Goal: Contribute content: Add original content to the website for others to see

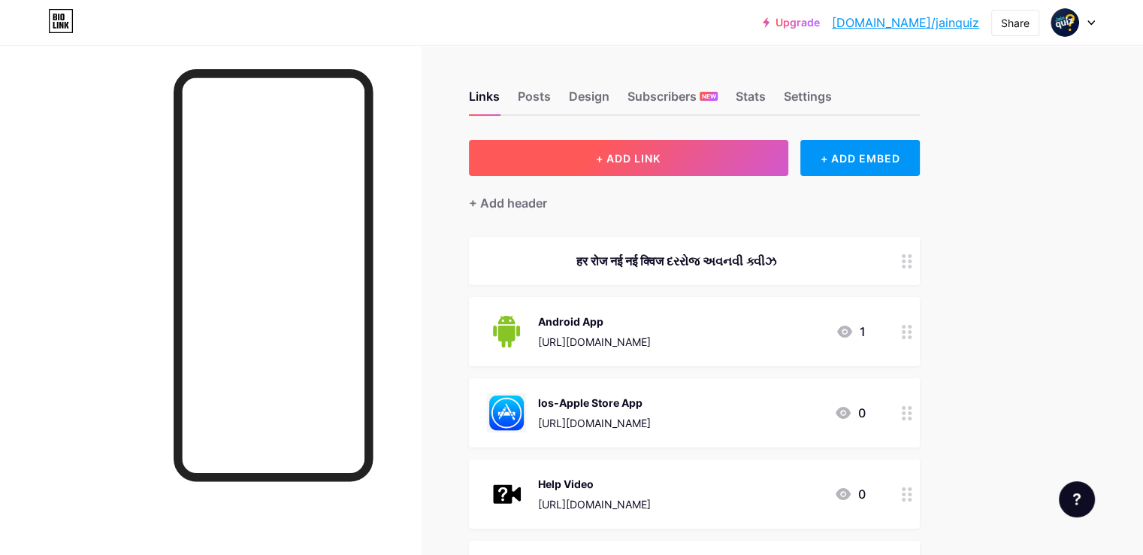
click at [736, 158] on button "+ ADD LINK" at bounding box center [628, 158] width 319 height 36
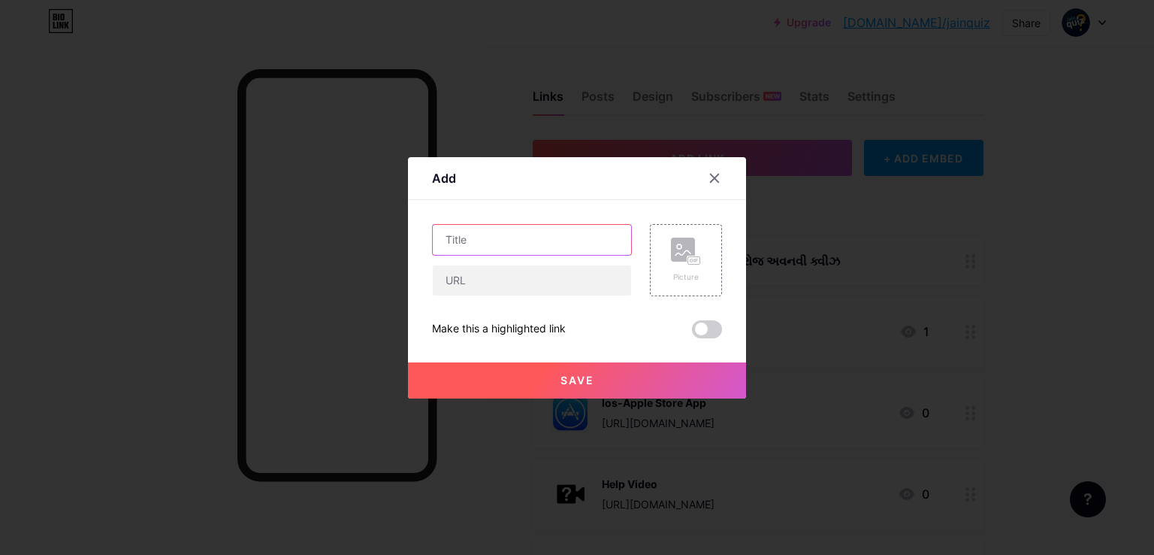
click at [515, 246] on input "text" at bounding box center [532, 240] width 198 height 30
click at [475, 286] on input "text" at bounding box center [532, 280] width 198 height 30
click at [529, 282] on input "text" at bounding box center [532, 280] width 198 height 30
paste input "[URL][DOMAIN_NAME]"
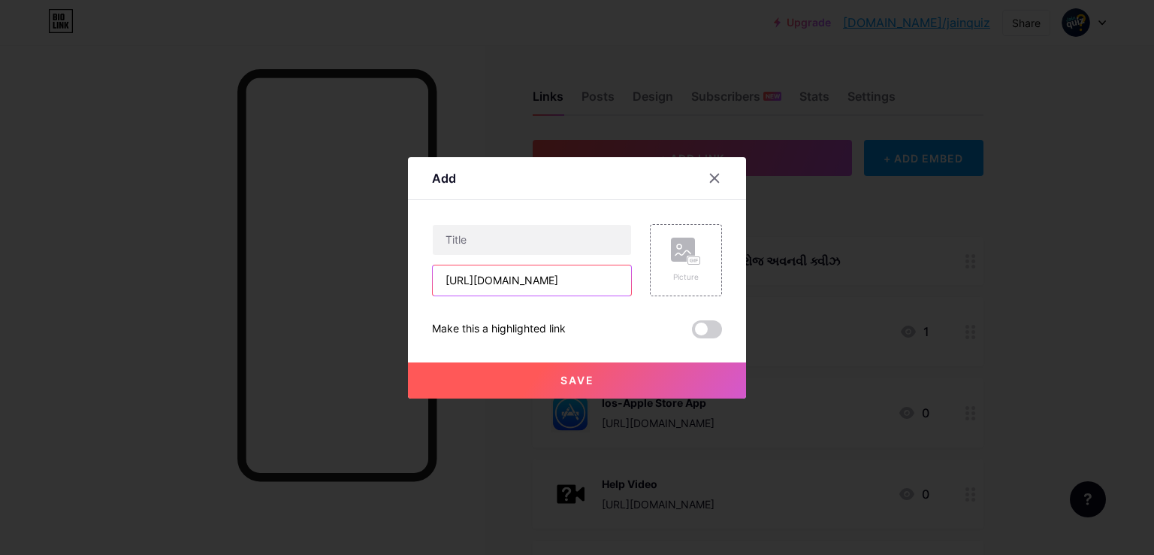
scroll to position [0, 280]
type input "[URL][DOMAIN_NAME]"
click at [484, 241] on input "text" at bounding box center [532, 240] width 198 height 30
paste input "ધન્યકુમાર ચરિત્ર પ્રશ્નપત્ર"
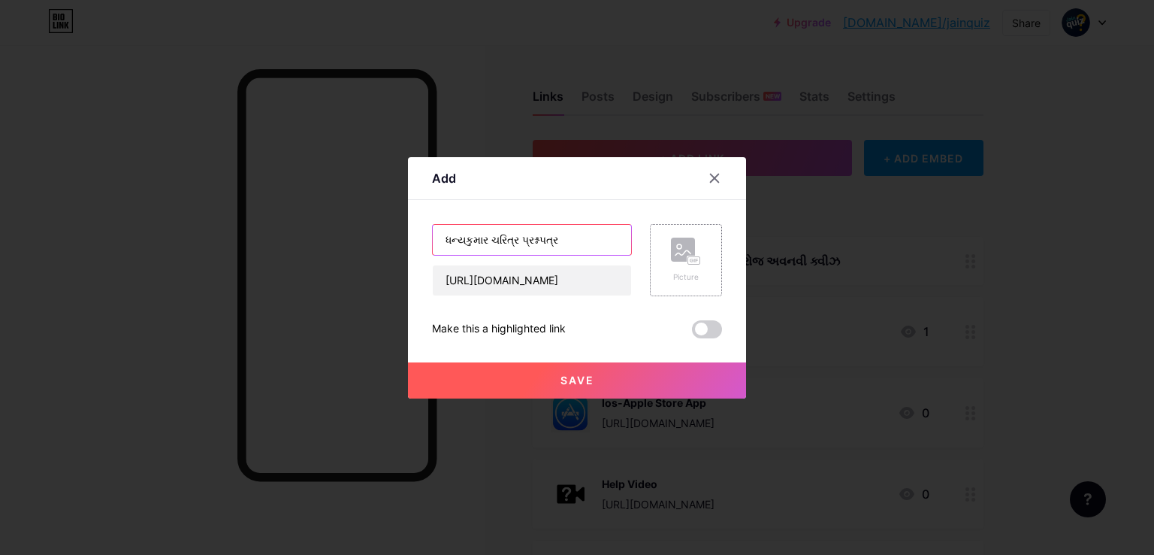
type input "ધન્યકુમાર ચરિત્ર પ્રશ્નપત્ર"
click at [700, 245] on div "Picture" at bounding box center [686, 260] width 72 height 72
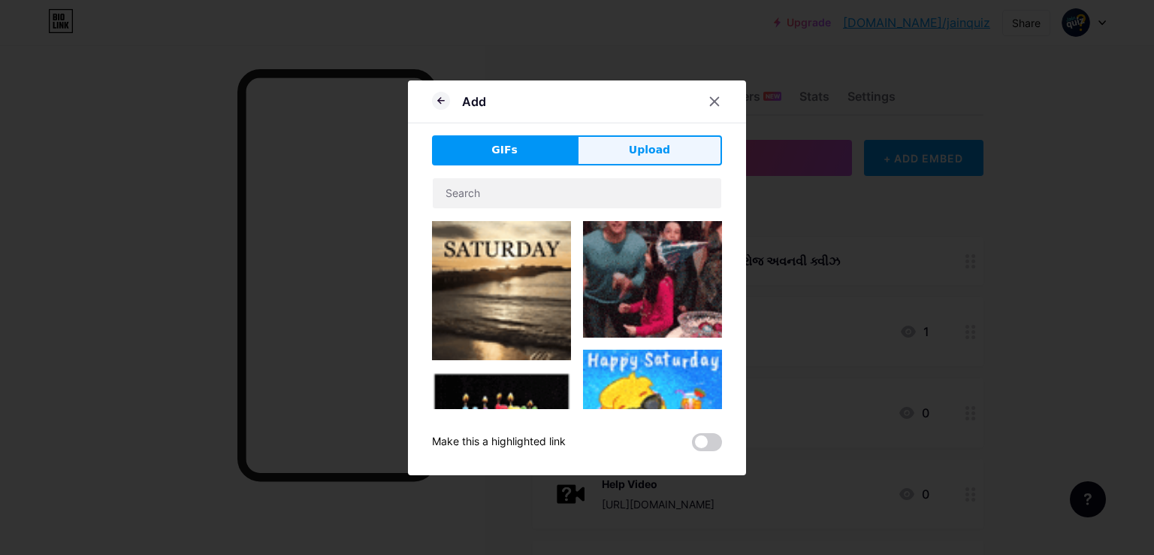
click at [630, 145] on span "Upload" at bounding box center [649, 150] width 41 height 16
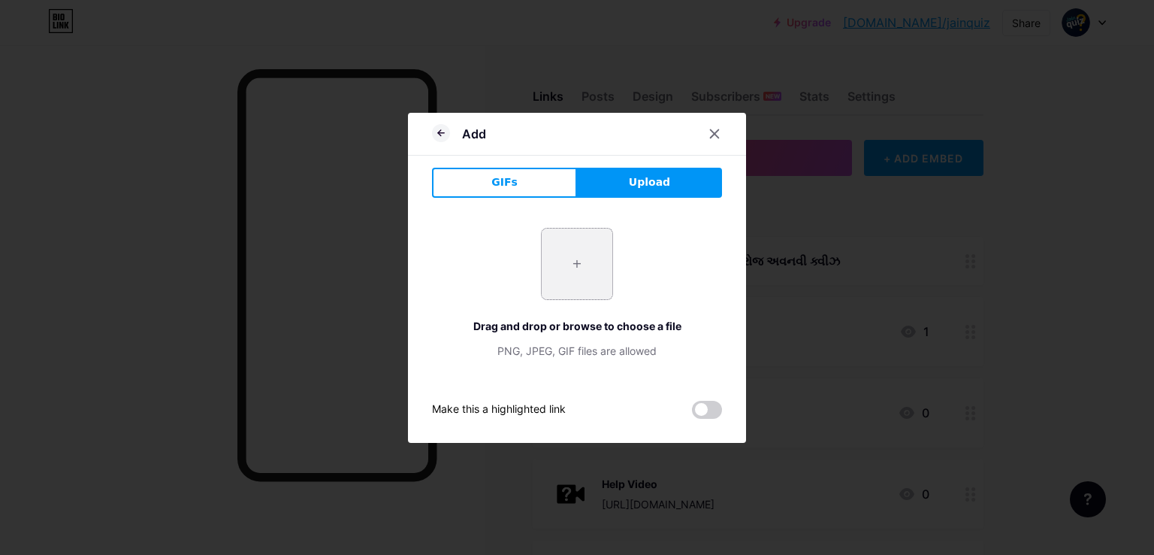
click at [567, 276] on input "file" at bounding box center [577, 263] width 71 height 71
type input "C:\fakepath\download (3).png"
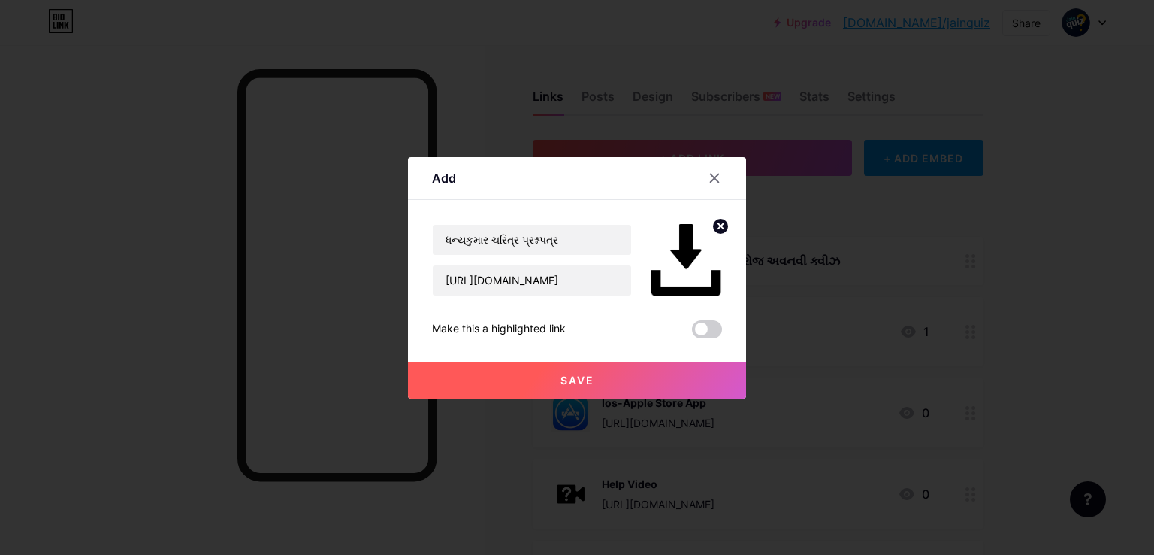
click at [592, 386] on button "Save" at bounding box center [577, 380] width 338 height 36
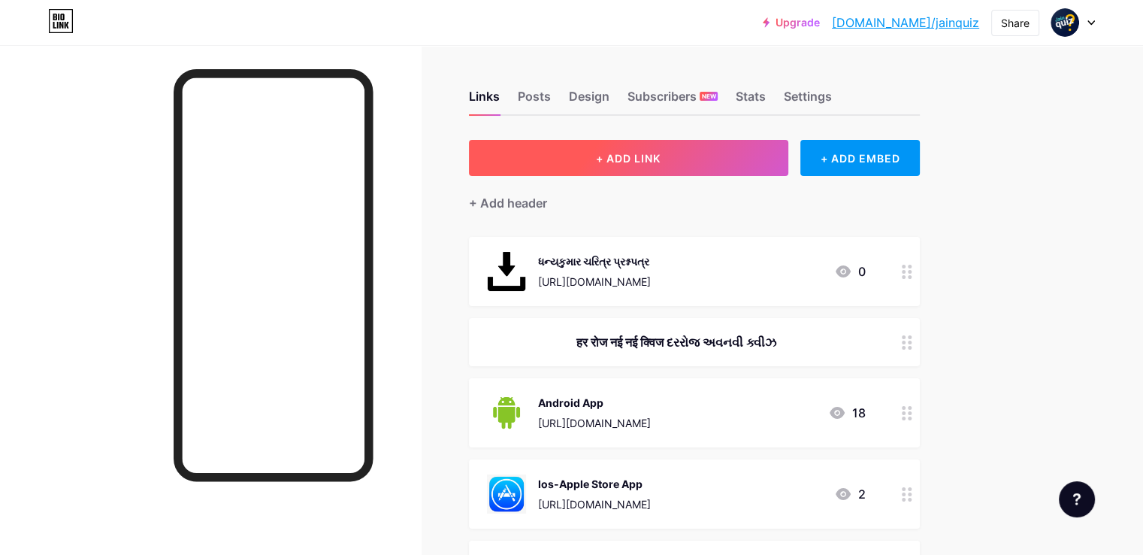
click at [668, 148] on button "+ ADD LINK" at bounding box center [628, 158] width 319 height 36
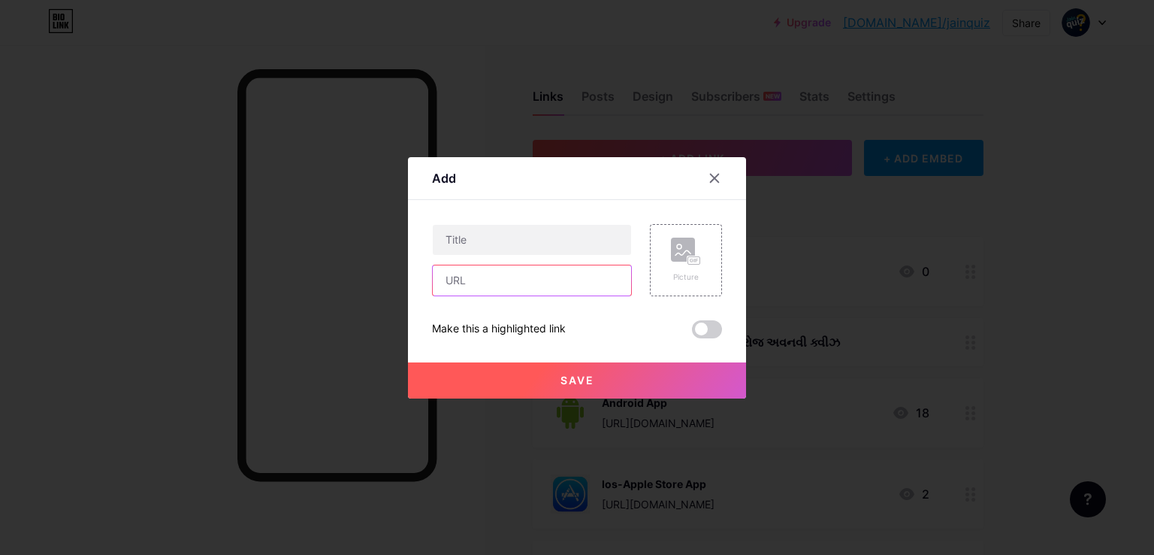
click at [497, 292] on input "text" at bounding box center [532, 280] width 198 height 30
paste input "[URL][DOMAIN_NAME]"
type input "[URL][DOMAIN_NAME]"
click at [496, 234] on input "text" at bounding box center [532, 240] width 198 height 30
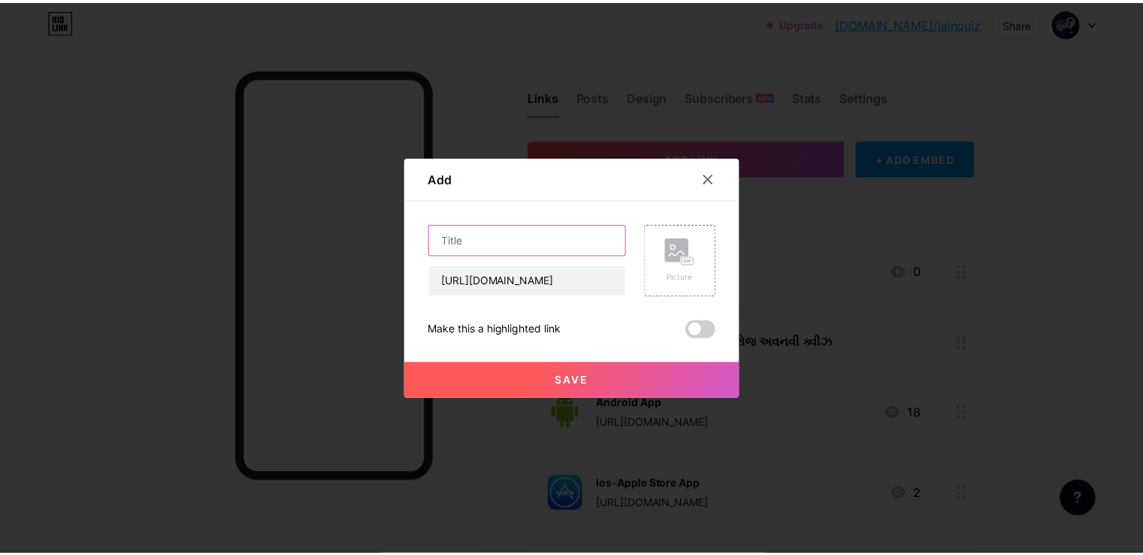
scroll to position [0, 0]
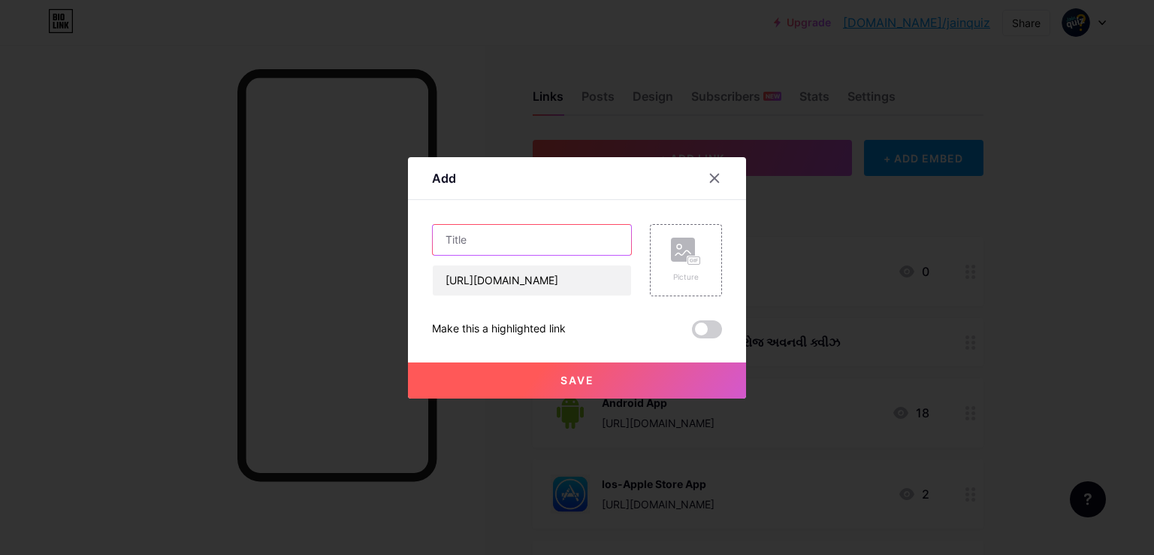
paste input "ધન્યકુમાર ચરિત્ર પુસ્તક"
type input "ધન્યકુમાર ચરિત્ર પુસ્તક"
click at [671, 250] on rect at bounding box center [683, 249] width 24 height 24
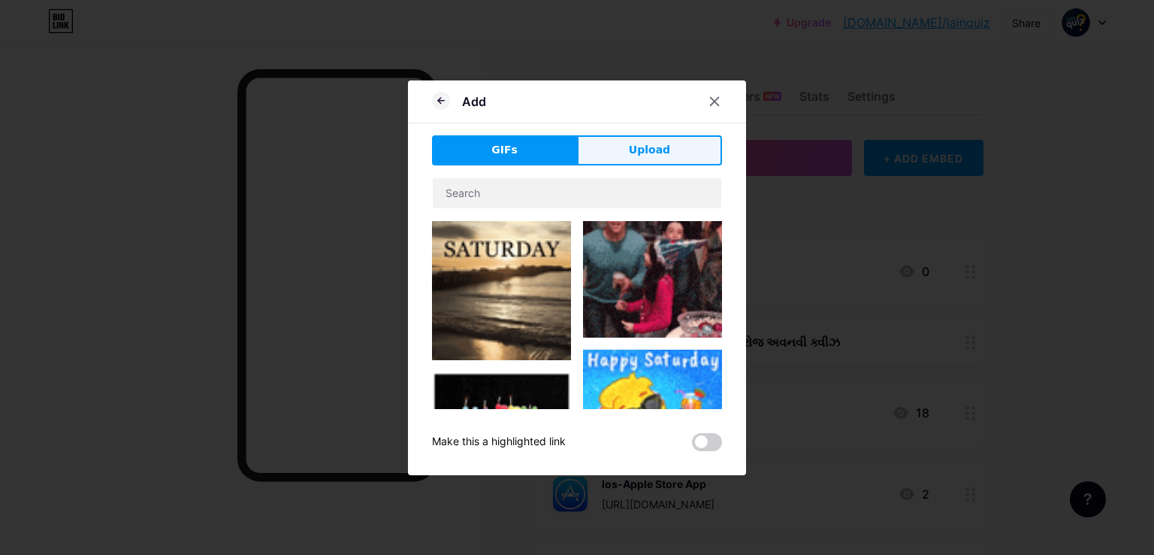
click at [630, 148] on span "Upload" at bounding box center [649, 150] width 41 height 16
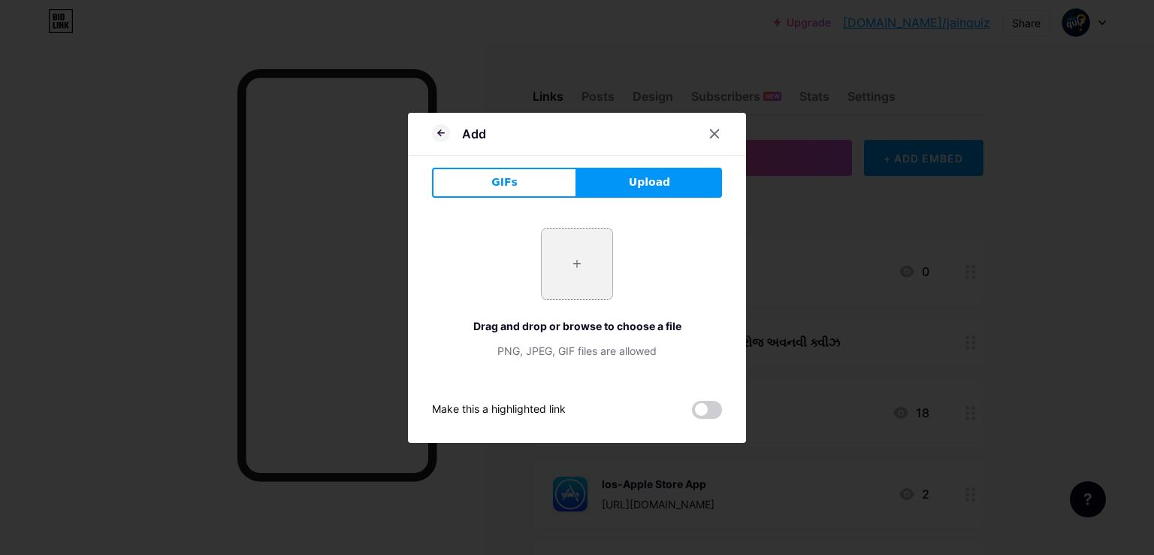
click at [574, 261] on input "file" at bounding box center [577, 263] width 71 height 71
type input "C:\fakepath\download (3).png"
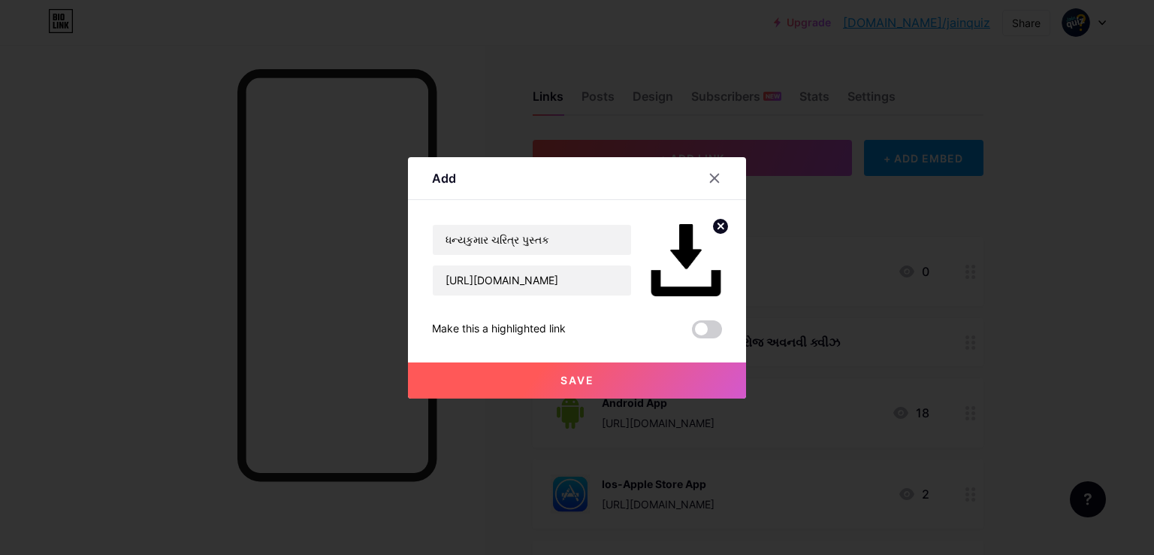
click at [599, 364] on button "Save" at bounding box center [577, 380] width 338 height 36
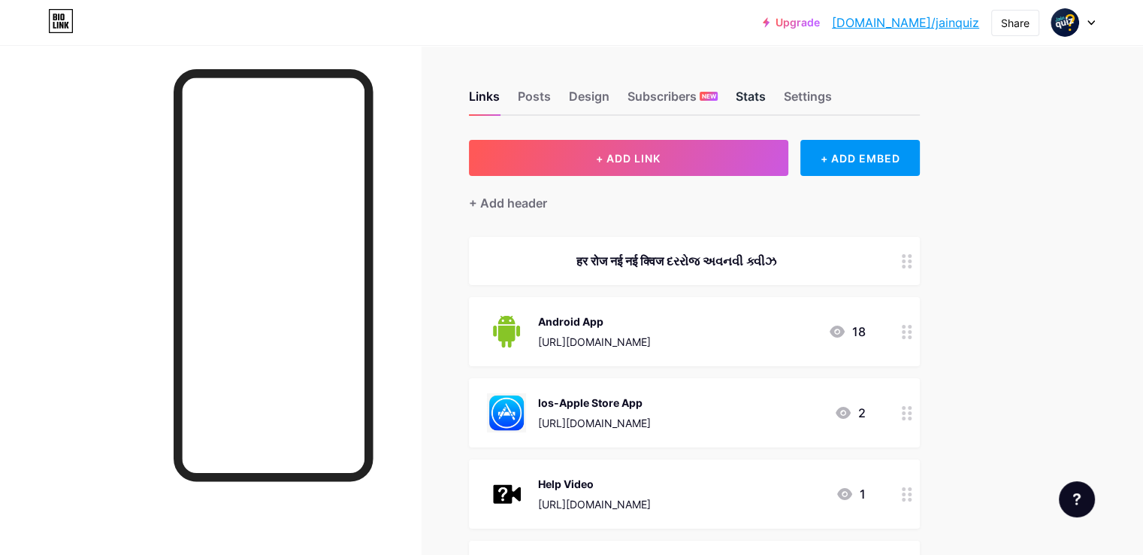
click at [766, 92] on div "Stats" at bounding box center [751, 100] width 30 height 27
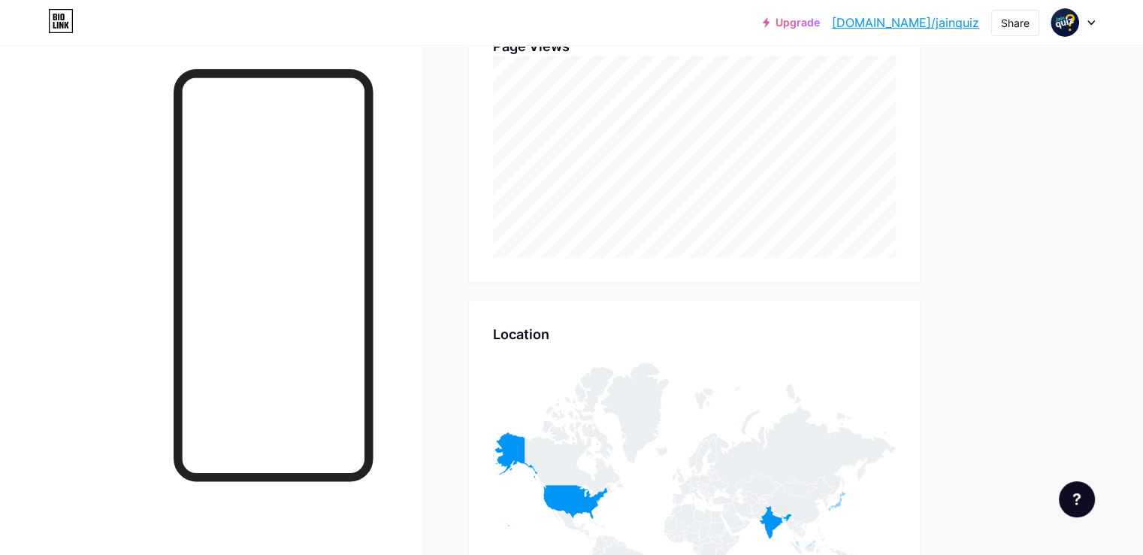
scroll to position [1320, 0]
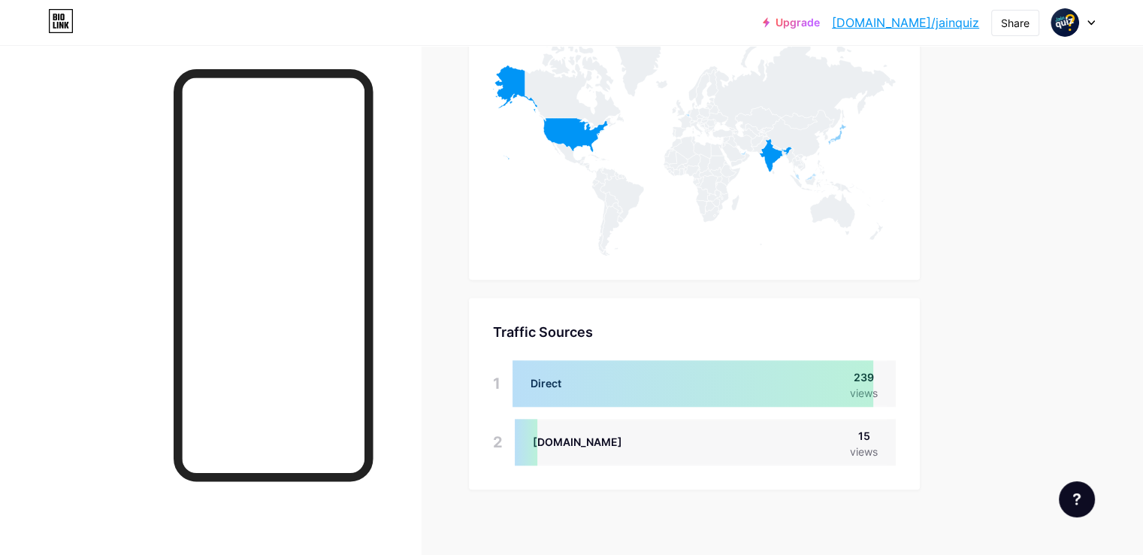
scroll to position [1438, 0]
